Goal: Information Seeking & Learning: Learn about a topic

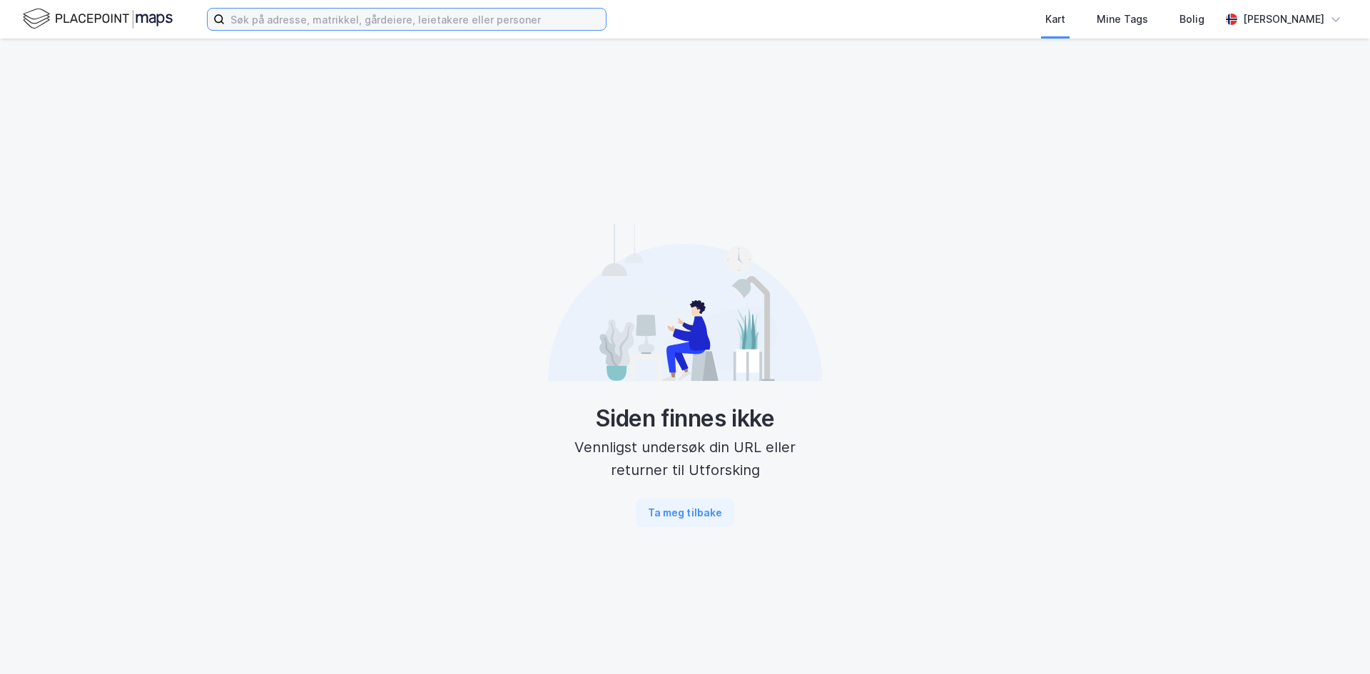
click at [295, 23] on input at bounding box center [415, 19] width 381 height 21
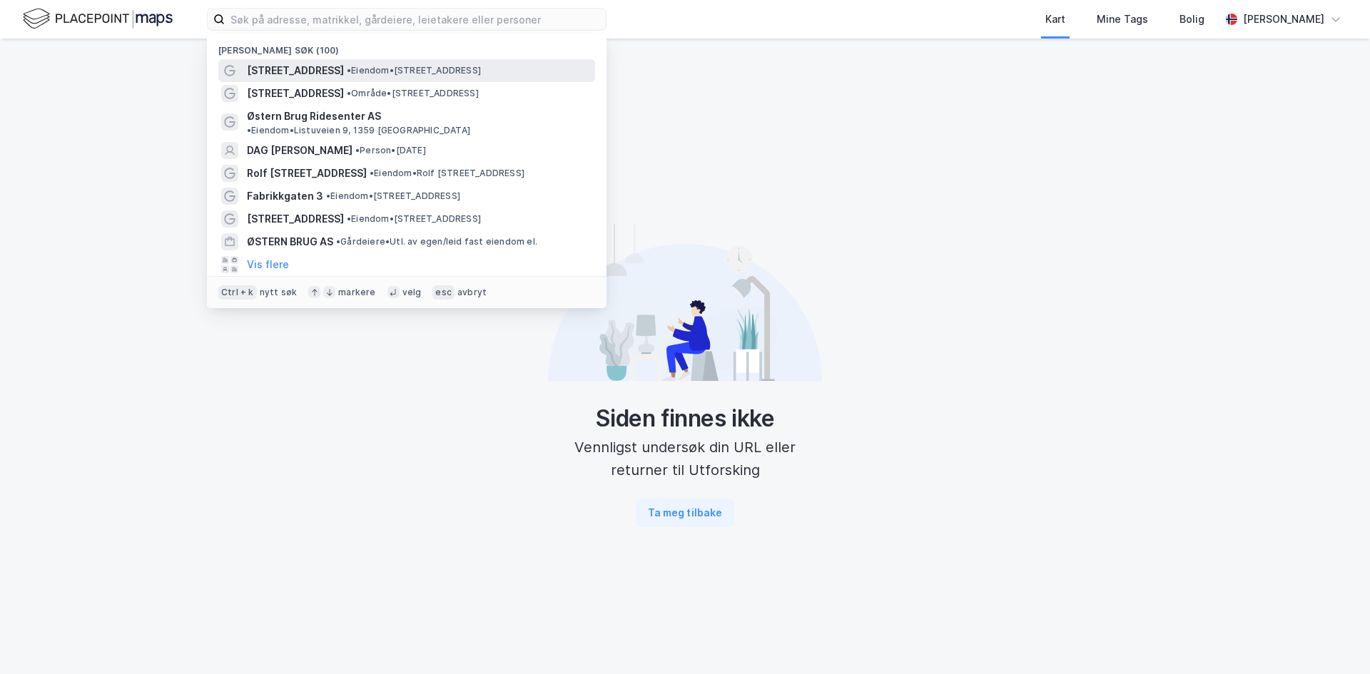
click at [315, 69] on span "[STREET_ADDRESS]" at bounding box center [295, 70] width 97 height 17
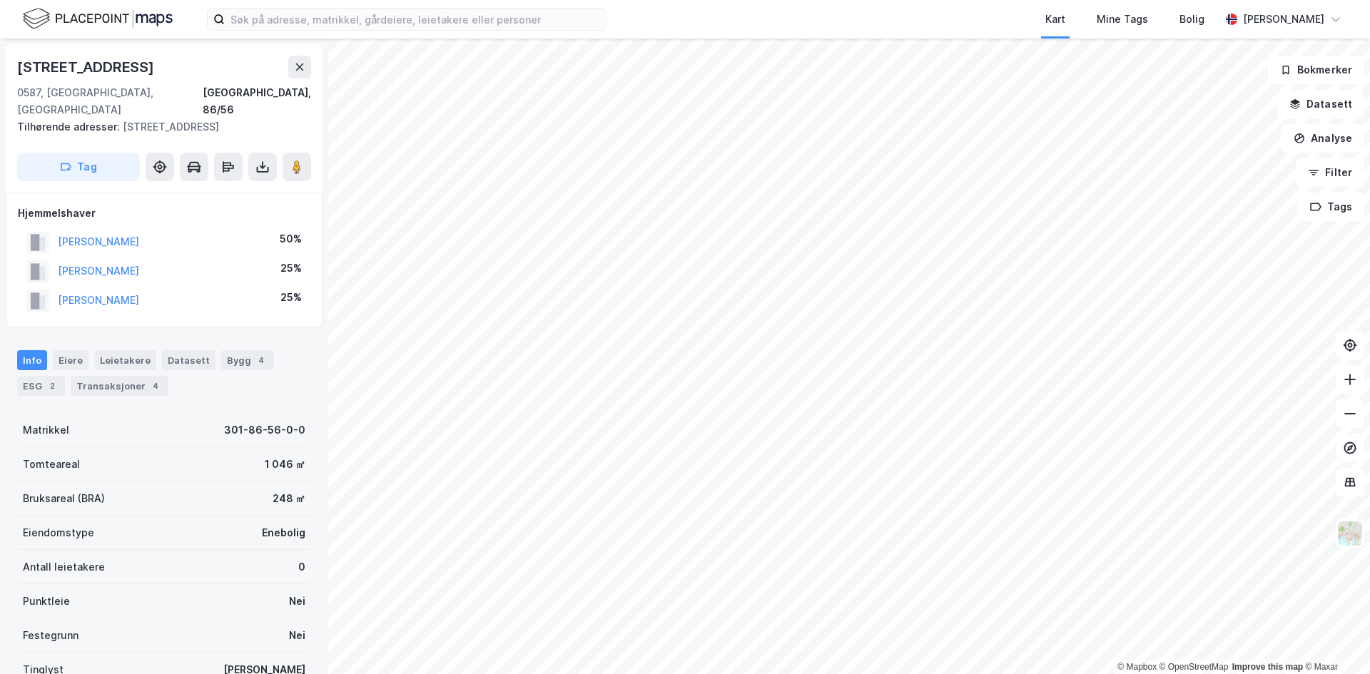
click at [138, 376] on div "Transaksjoner 4" at bounding box center [120, 386] width 98 height 20
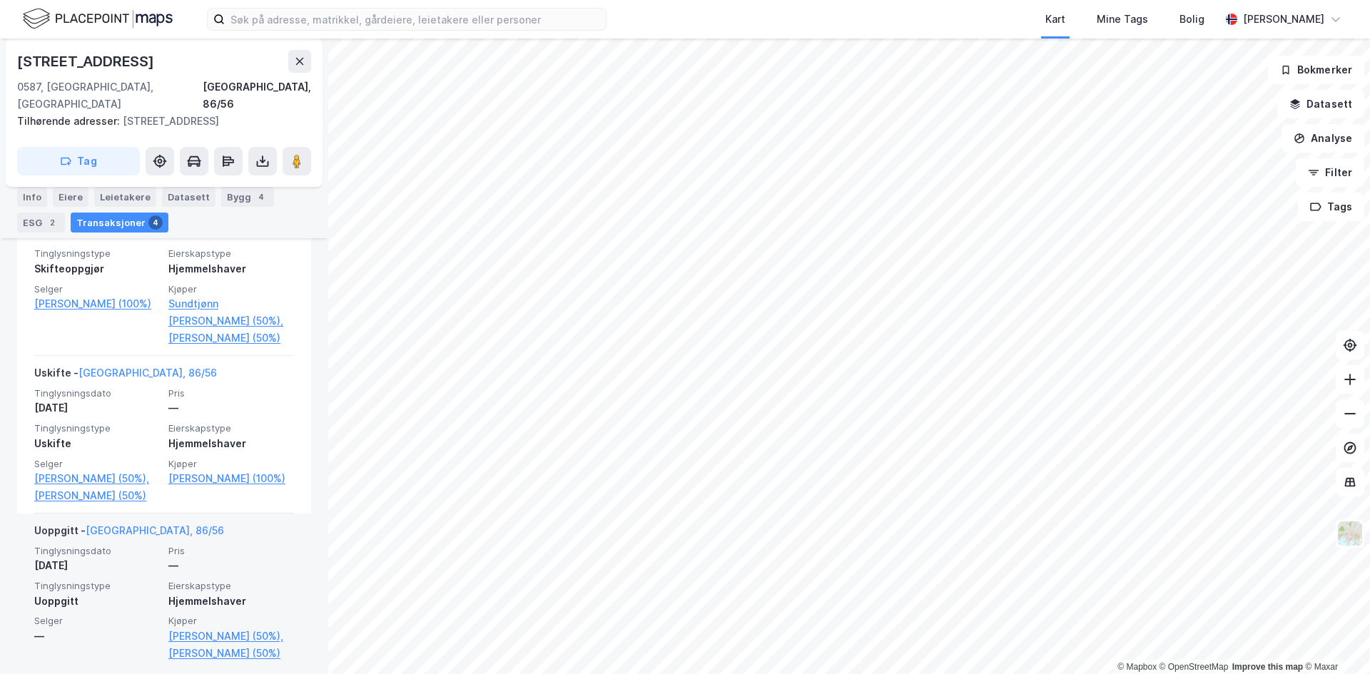
scroll to position [670, 0]
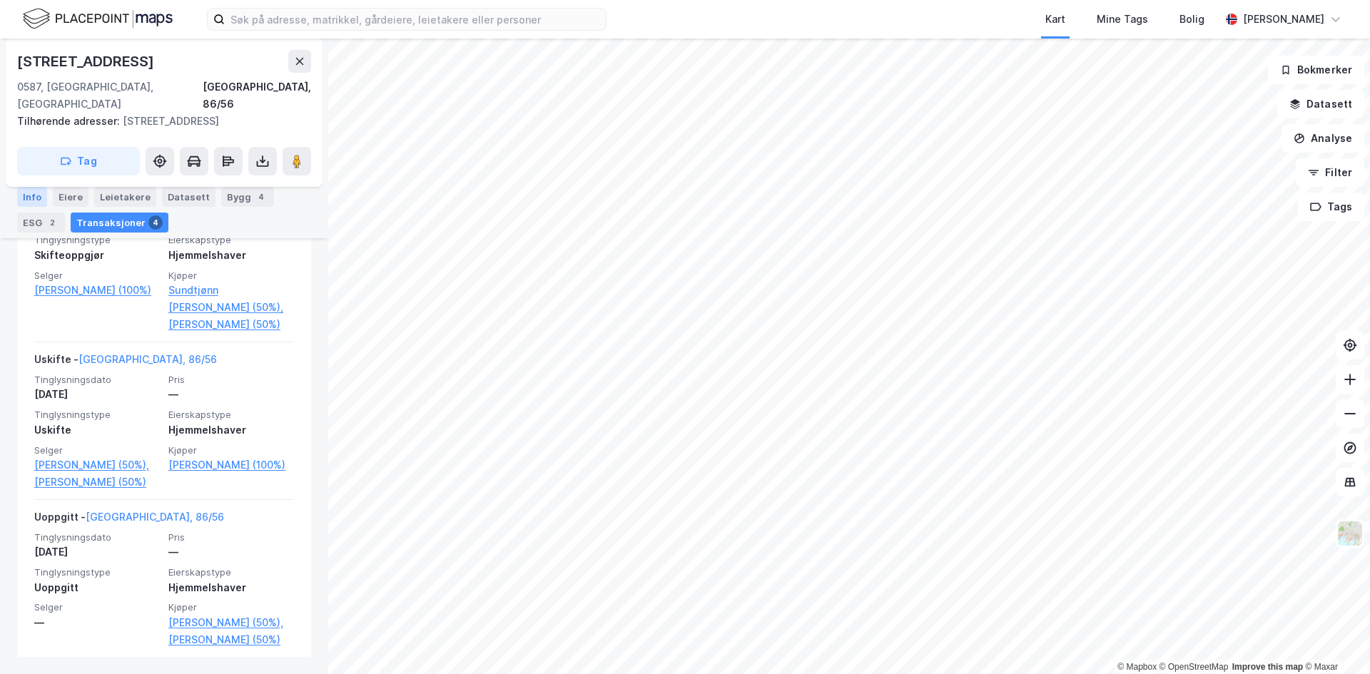
click at [28, 192] on div "Info" at bounding box center [32, 197] width 30 height 20
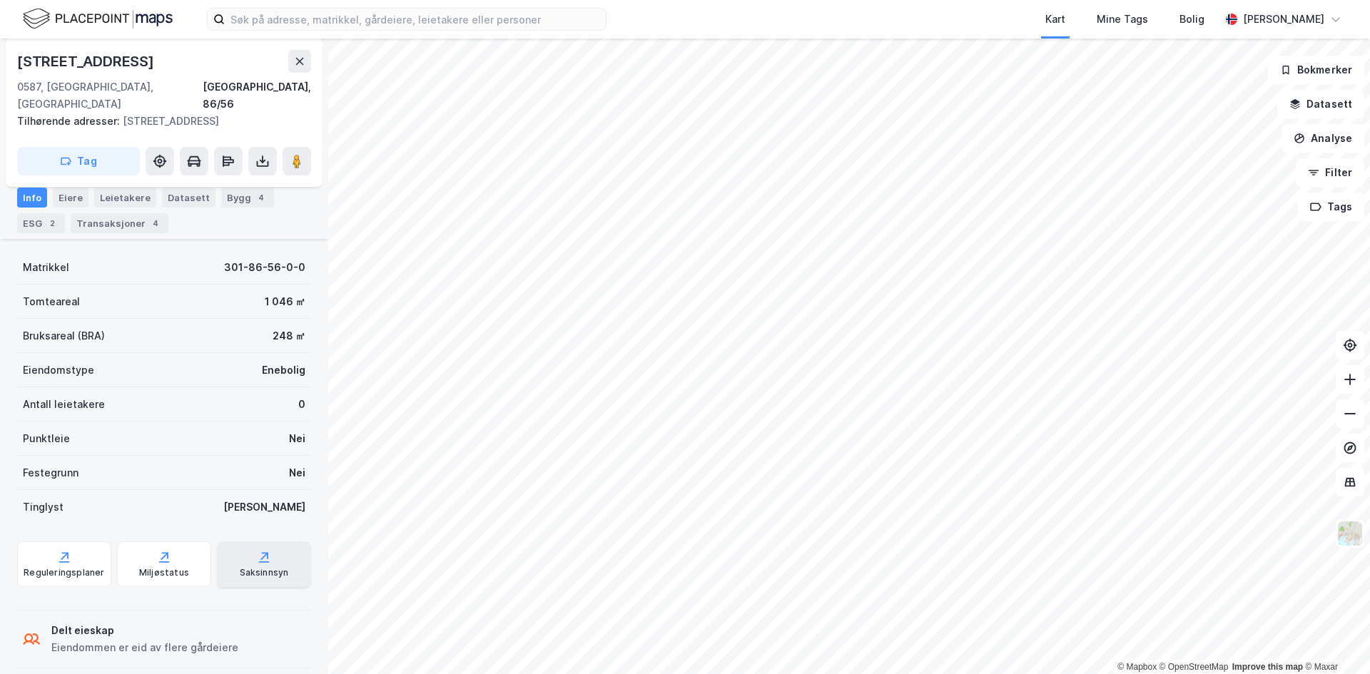
click at [245, 567] on div "Saksinnsyn" at bounding box center [264, 572] width 49 height 11
